Goal: Find specific page/section: Find specific page/section

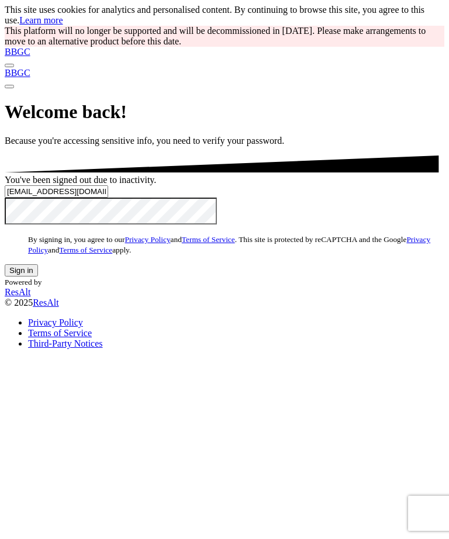
click at [38, 277] on button "Sign in" at bounding box center [21, 270] width 33 height 12
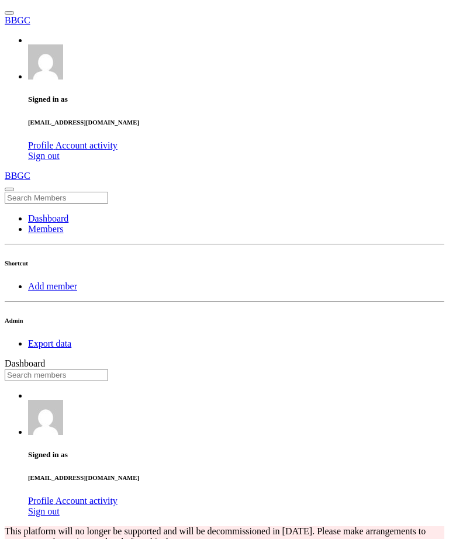
scroll to position [205, 243]
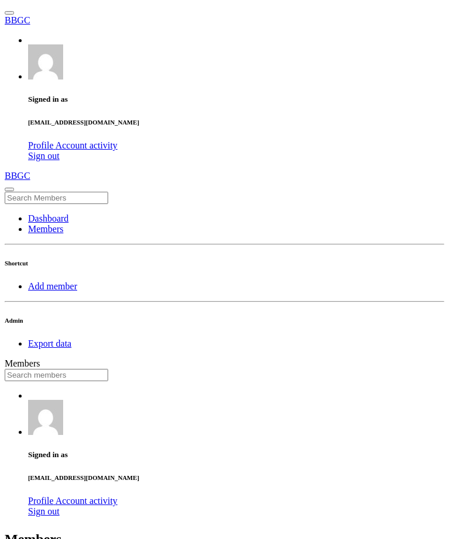
click at [108, 369] on input "text" at bounding box center [57, 375] width 104 height 12
type input "imani"
